Goal: Task Accomplishment & Management: Complete application form

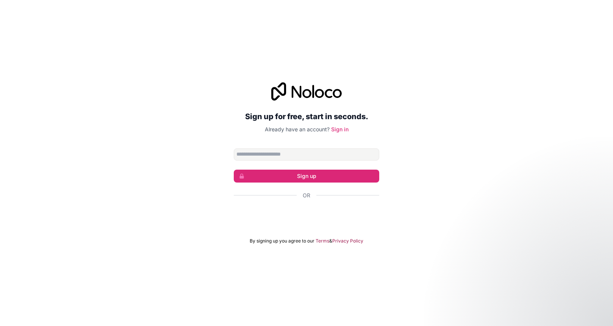
click at [329, 158] on input "Email address" at bounding box center [307, 154] width 146 height 12
type input "**********"
click button "Sign up" at bounding box center [307, 175] width 146 height 13
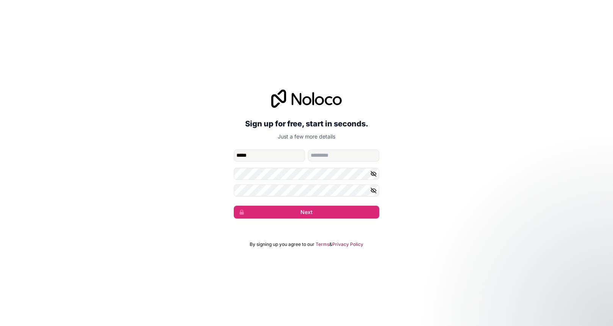
type input "*****"
type input "**********"
click at [0, 325] on nordpass-autofill-portal at bounding box center [0, 326] width 0 height 0
click at [0, 325] on nordpass-portal at bounding box center [0, 326] width 0 height 0
click at [332, 210] on button "Next" at bounding box center [307, 211] width 146 height 13
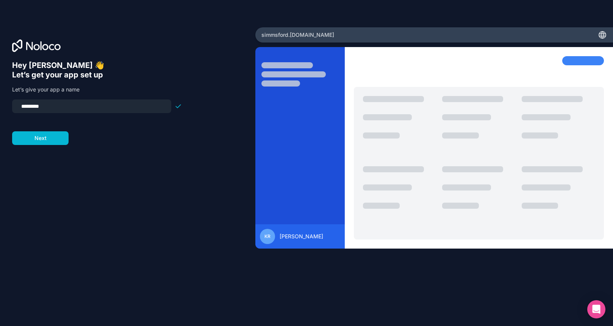
drag, startPoint x: 51, startPoint y: 102, endPoint x: -3, endPoint y: 101, distance: 54.6
click at [0, 101] on html "Hey [PERSON_NAME] 👋 Let’s get your app set up Let’s give your app a name ******…" at bounding box center [306, 163] width 613 height 326
type input "**********"
click at [57, 143] on button "Next" at bounding box center [40, 138] width 56 height 14
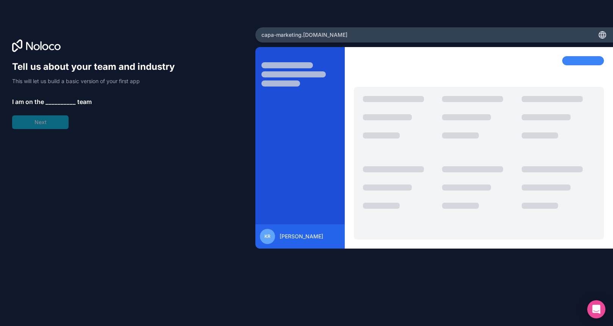
click at [59, 102] on span "__________" at bounding box center [60, 101] width 30 height 9
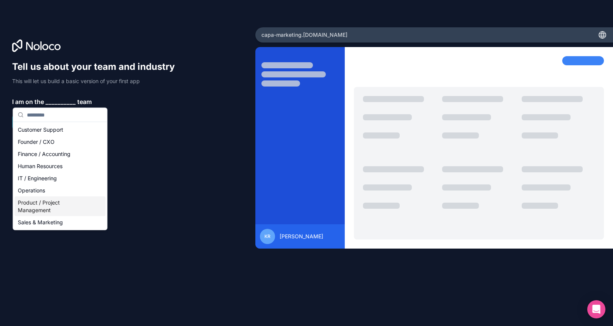
click at [58, 210] on div "Product / Project Management" at bounding box center [60, 206] width 91 height 20
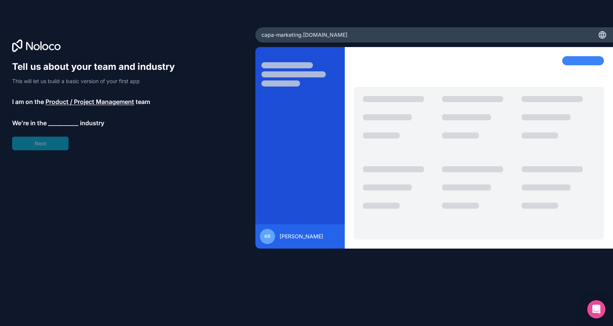
click at [56, 121] on span "__________" at bounding box center [63, 122] width 30 height 9
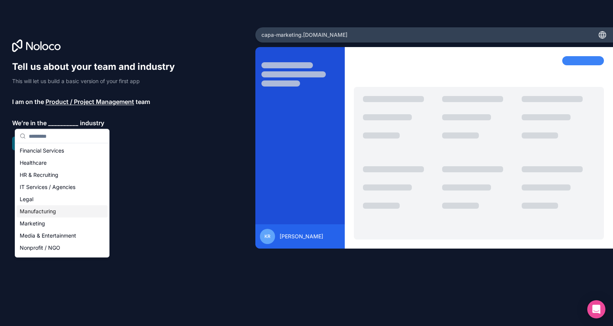
scroll to position [54, 0]
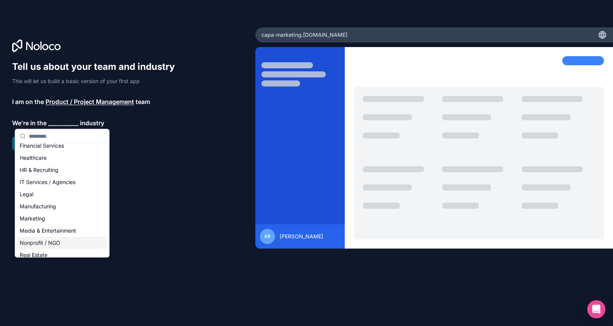
click at [63, 238] on div "Nonprofit / NGO" at bounding box center [62, 242] width 91 height 12
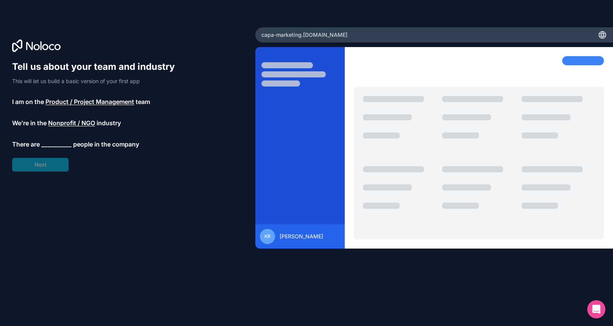
click at [49, 140] on span "__________" at bounding box center [56, 143] width 30 height 9
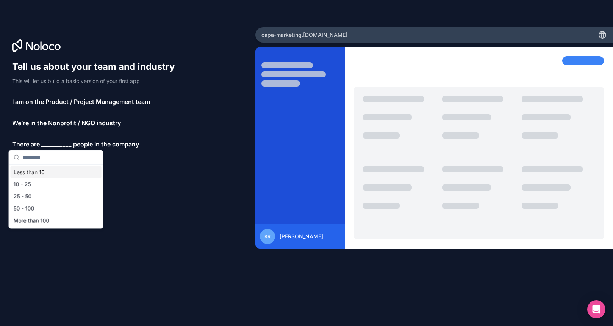
click at [50, 171] on div "Less than 10" at bounding box center [56, 172] width 91 height 12
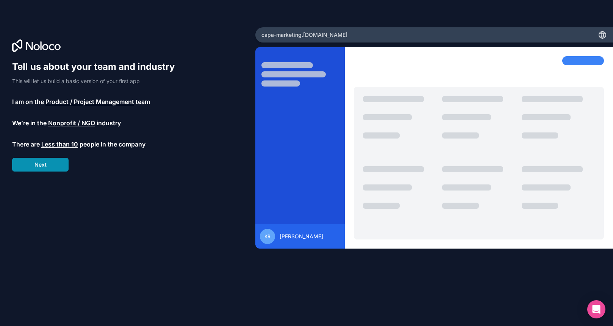
click at [49, 168] on button "Next" at bounding box center [40, 165] width 56 height 14
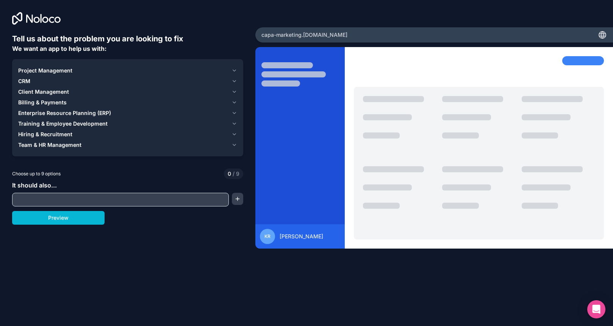
click at [66, 70] on span "Project Management" at bounding box center [45, 71] width 54 height 8
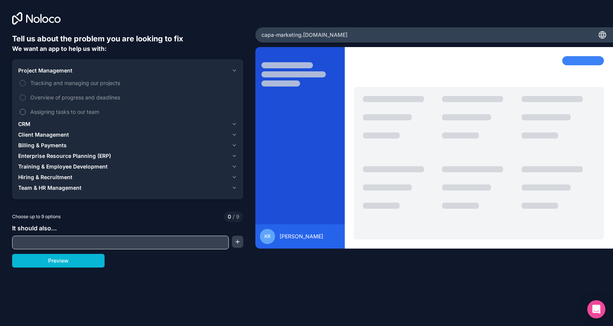
click at [56, 109] on span "Assigning tasks to our team" at bounding box center [132, 112] width 205 height 8
click at [26, 109] on button "Assigning tasks to our team" at bounding box center [23, 112] width 6 height 6
click at [53, 98] on span "Overview of progress and deadlines" at bounding box center [132, 97] width 205 height 8
click at [26, 98] on button "Overview of progress and deadlines" at bounding box center [23, 97] width 6 height 6
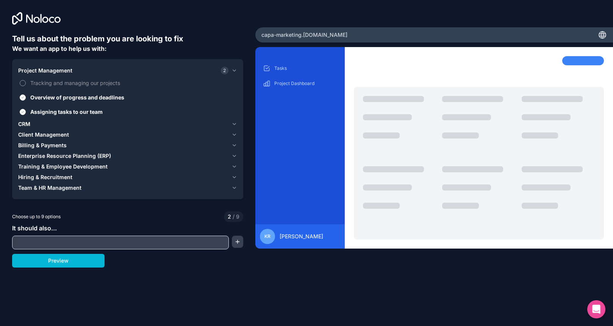
click at [54, 83] on span "Tracking and managing our projects" at bounding box center [132, 83] width 205 height 8
click at [26, 83] on button "Tracking and managing our projects" at bounding box center [23, 83] width 6 height 6
click at [36, 120] on div "CRM" at bounding box center [123, 124] width 210 height 8
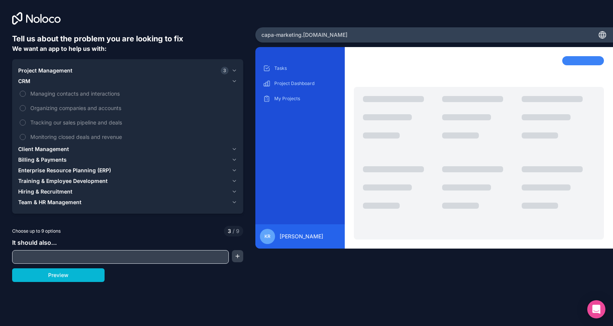
click at [49, 146] on span "Client Management" at bounding box center [43, 149] width 51 height 8
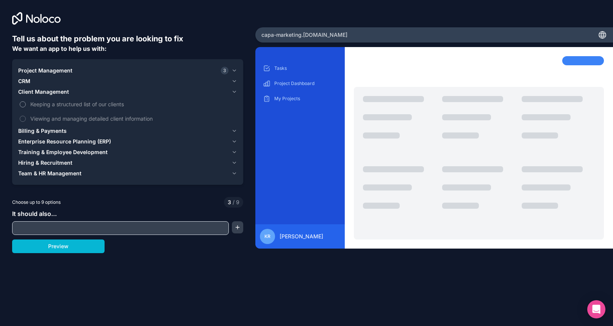
click at [69, 104] on span "Keeping a structured list of our clients" at bounding box center [132, 104] width 205 height 8
click at [26, 104] on button "Keeping a structured list of our clients" at bounding box center [23, 104] width 6 height 6
click at [59, 130] on span "Billing & Payments" at bounding box center [42, 131] width 49 height 8
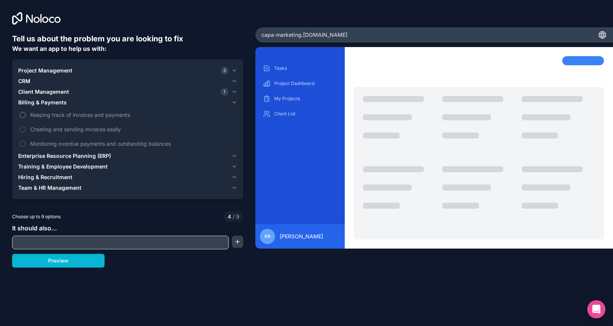
click at [61, 114] on span "Keeping track of invoices and payments" at bounding box center [132, 115] width 205 height 8
click at [26, 114] on button "Keeping track of invoices and payments" at bounding box center [23, 115] width 6 height 6
click at [94, 156] on span "Enterprise Resource Planning (ERP)" at bounding box center [64, 156] width 93 height 8
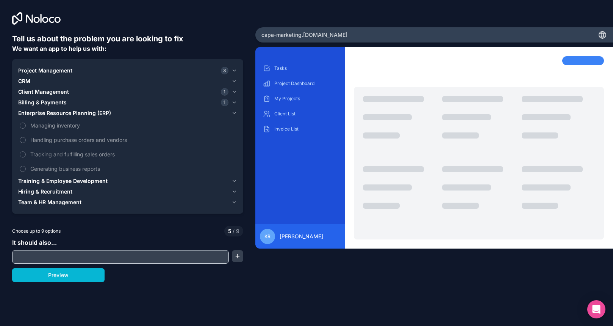
click at [76, 179] on span "Training & Employee Development" at bounding box center [62, 181] width 89 height 8
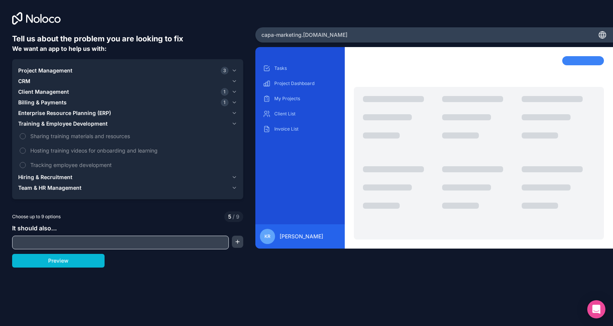
click at [61, 177] on span "Hiring & Recruitment" at bounding box center [45, 177] width 54 height 8
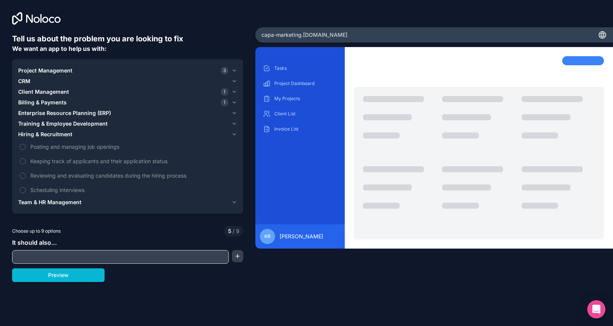
click at [72, 200] on span "Team & HR Management" at bounding box center [49, 202] width 63 height 8
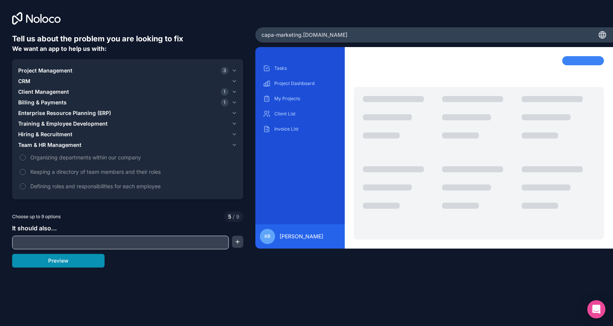
click at [84, 261] on button "Preview" at bounding box center [58, 261] width 92 height 14
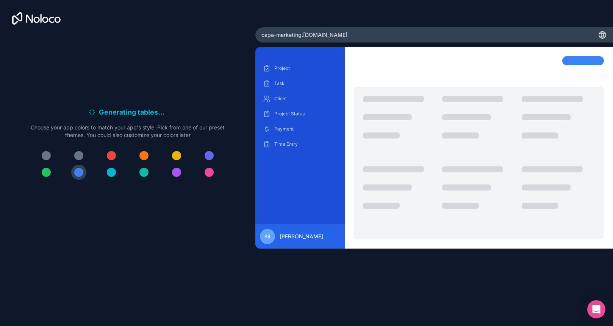
click at [81, 156] on div at bounding box center [78, 155] width 9 height 9
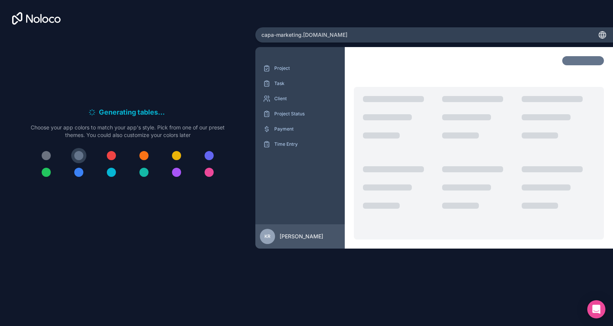
click at [50, 155] on div at bounding box center [46, 155] width 9 height 9
click at [80, 156] on div at bounding box center [78, 155] width 9 height 9
click at [46, 157] on div at bounding box center [46, 155] width 9 height 9
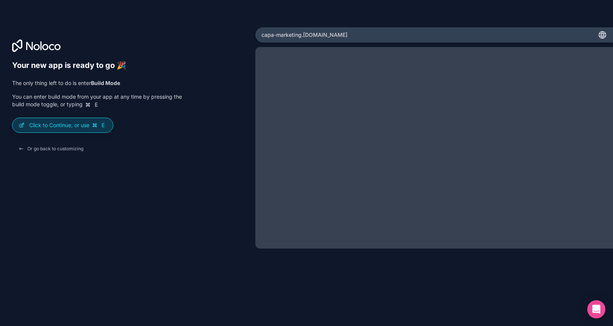
click at [48, 128] on p "Click to Continue, or use E" at bounding box center [68, 125] width 78 height 8
